Goal: Check status: Check status

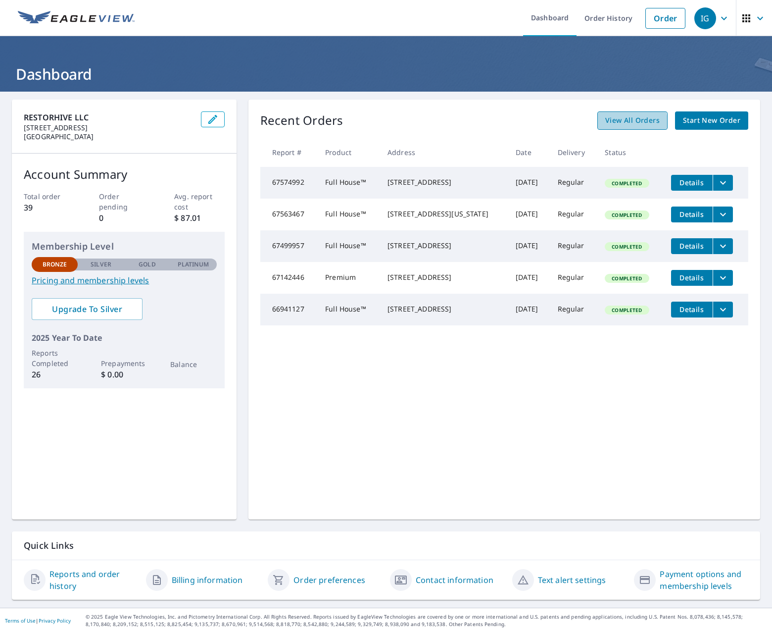
click at [625, 123] on span "View All Orders" at bounding box center [632, 120] width 54 height 12
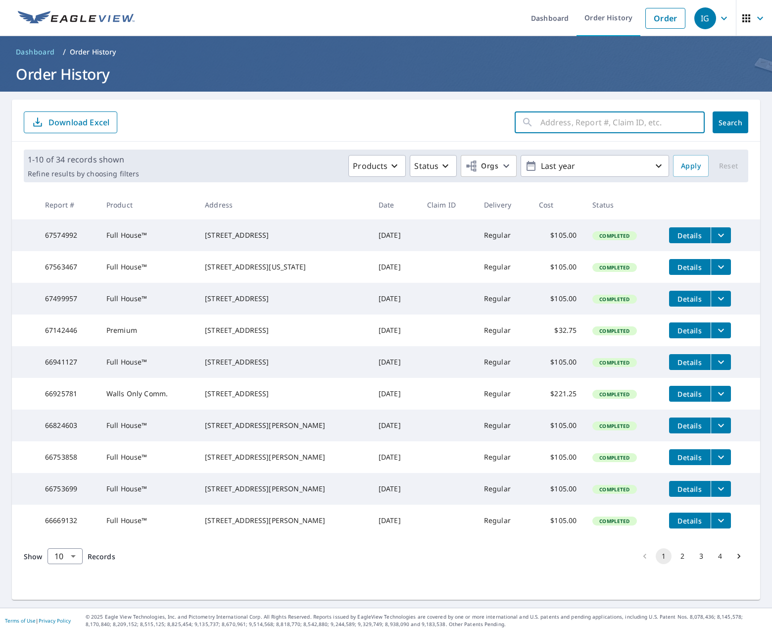
click at [645, 123] on input "text" at bounding box center [622, 122] width 164 height 28
type input "1600"
click at [74, 597] on body "IG IG Dashboard Order History Order IG Dashboard / Order History Order History …" at bounding box center [386, 316] width 772 height 633
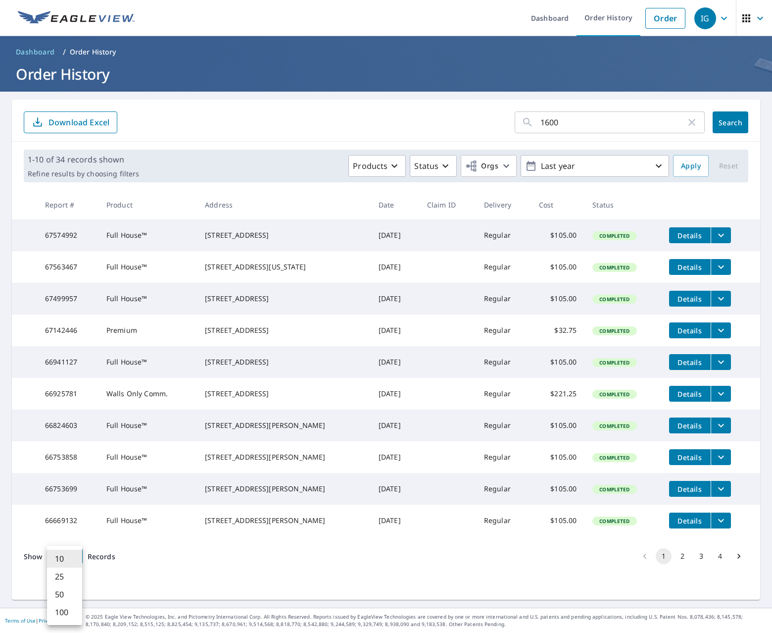
click at [69, 580] on li "25" at bounding box center [64, 576] width 35 height 18
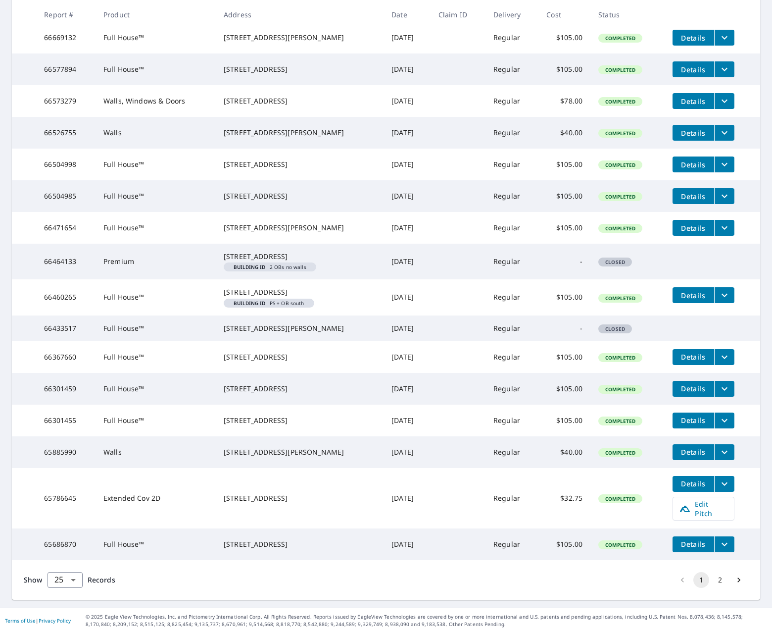
scroll to position [511, 0]
click at [617, 265] on span "Closed" at bounding box center [615, 261] width 32 height 7
click at [238, 261] on div "1600 Field Ave South Plainfield, NJ 07080" at bounding box center [300, 256] width 152 height 10
click at [247, 261] on div "1600 Field Ave South Plainfield, NJ 07080" at bounding box center [300, 256] width 152 height 10
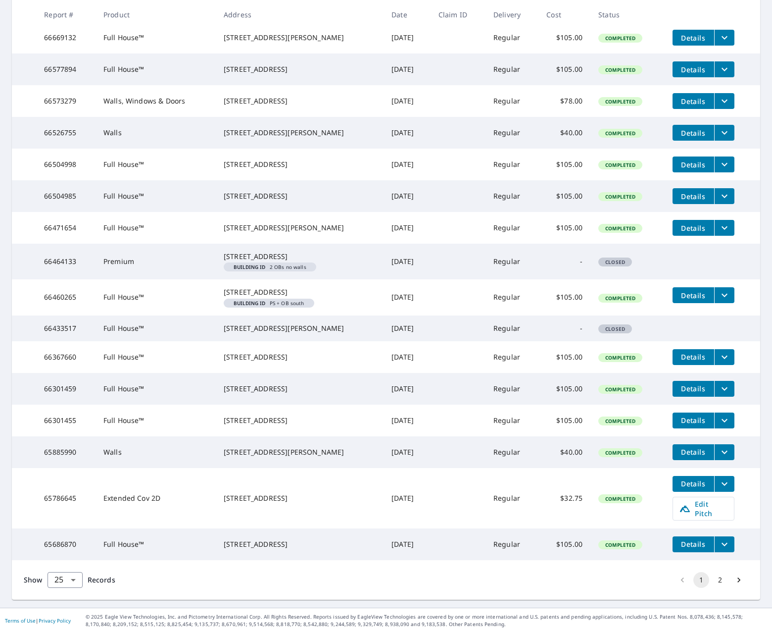
click at [297, 269] on span "Building ID 2 OBs no walls" at bounding box center [270, 266] width 85 height 5
click at [693, 300] on span "Details" at bounding box center [694, 295] width 30 height 9
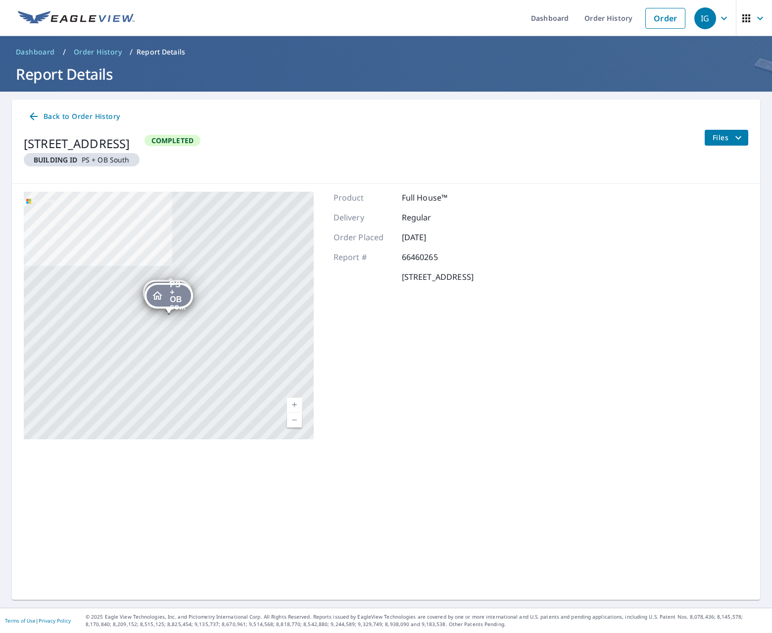
scroll to position [0, 0]
click at [739, 138] on icon "filesDropdownBtn-66460265" at bounding box center [738, 138] width 12 height 12
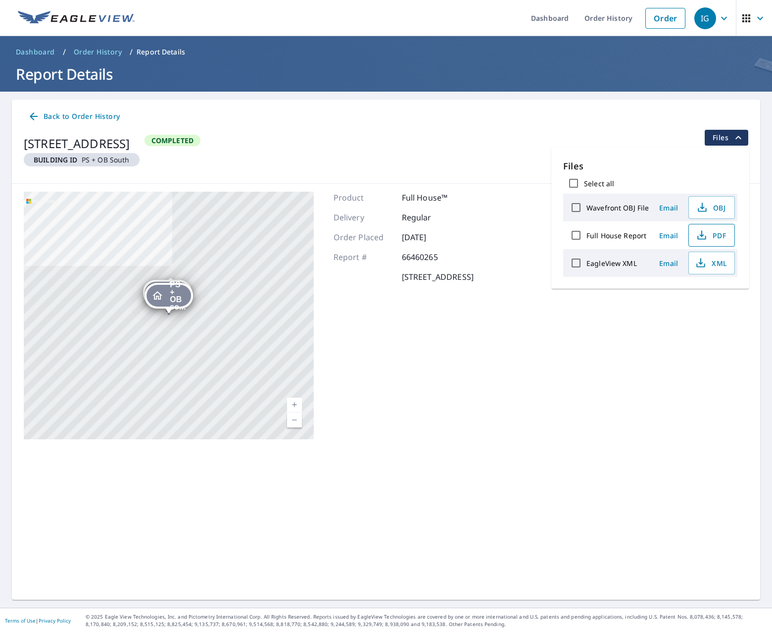
click at [705, 235] on icon "button" at bounding box center [702, 235] width 12 height 12
